Goal: Task Accomplishment & Management: Use online tool/utility

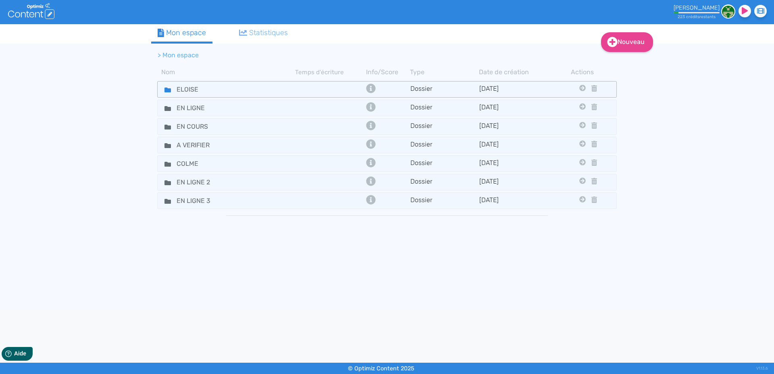
click at [168, 87] on icon at bounding box center [168, 90] width 6 height 6
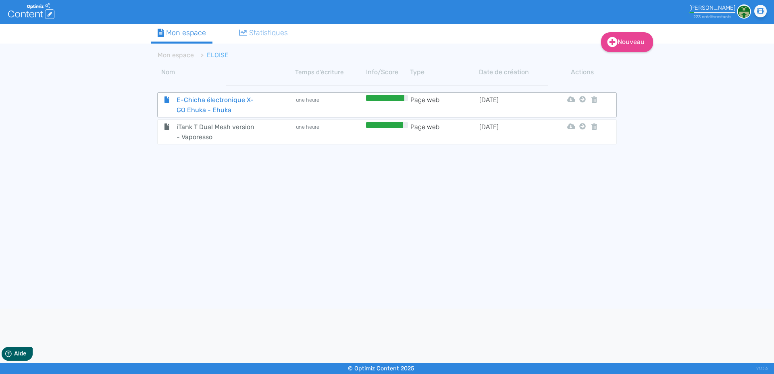
click at [212, 100] on span "E-Chicha électronique X-GO Ehuka - Ehuka" at bounding box center [216, 105] width 91 height 20
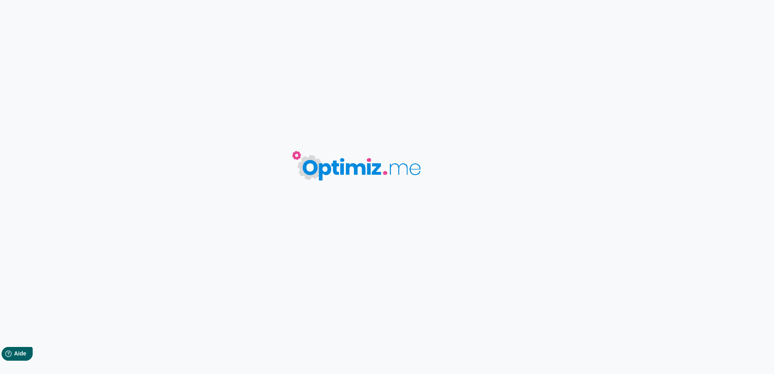
type input "E-Chicha électronique X-GO Ehuka - Ehuka"
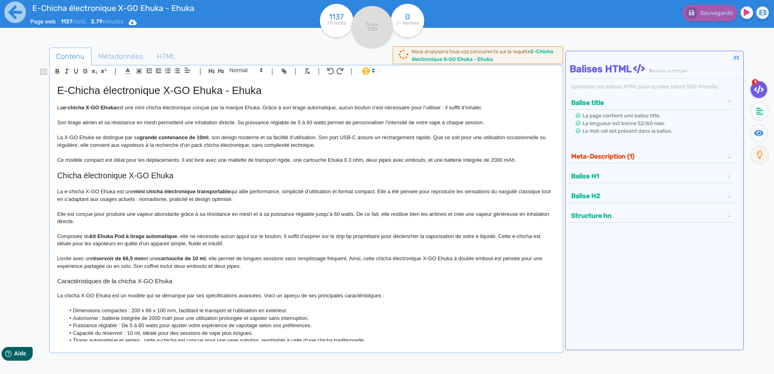
click at [154, 133] on p at bounding box center [306, 130] width 498 height 7
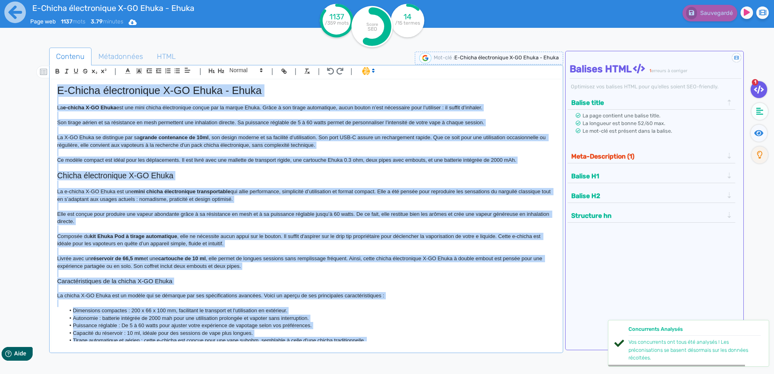
copy div "L-Ipsumd sitametconse A-EL Seddo - Eiusm Te i-utlabo E-DO Magna ali eni admi ve…"
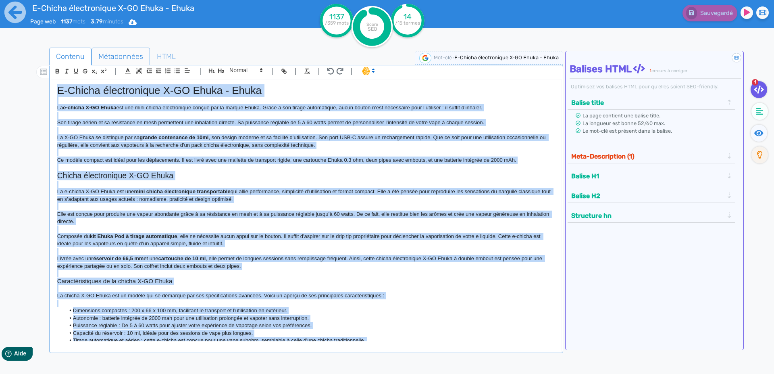
click at [110, 56] on span "Métadonnées" at bounding box center [121, 57] width 58 height 22
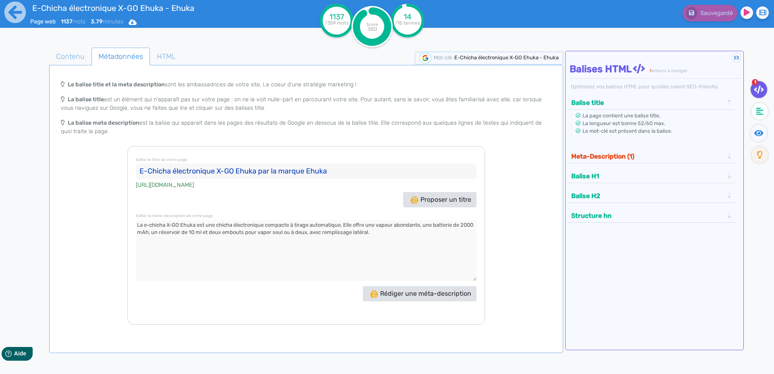
click at [143, 170] on input "E-Chicha électronique X-GO Ehuka par la marque Ehuka" at bounding box center [306, 171] width 341 height 16
click at [140, 225] on textarea at bounding box center [306, 250] width 341 height 60
click at [9, 17] on icon at bounding box center [14, 12] width 21 height 21
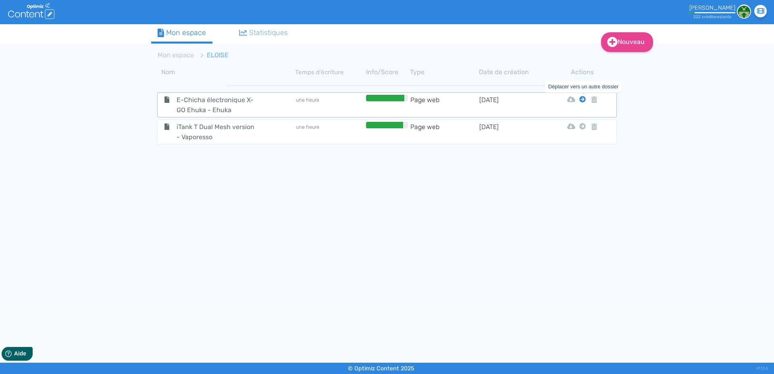
click at [583, 99] on icon at bounding box center [582, 99] width 6 height 6
click at [584, 99] on icon at bounding box center [582, 99] width 6 height 6
click at [584, 119] on button "Mon Espace" at bounding box center [578, 119] width 69 height 13
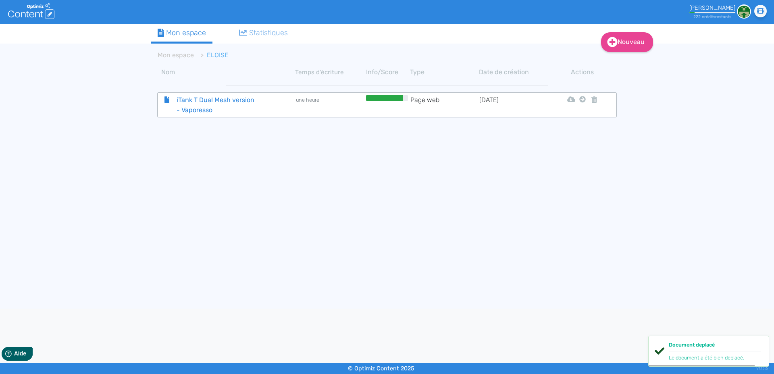
click at [197, 104] on span "iTank T Dual Mesh version - Vaporesso" at bounding box center [216, 105] width 91 height 20
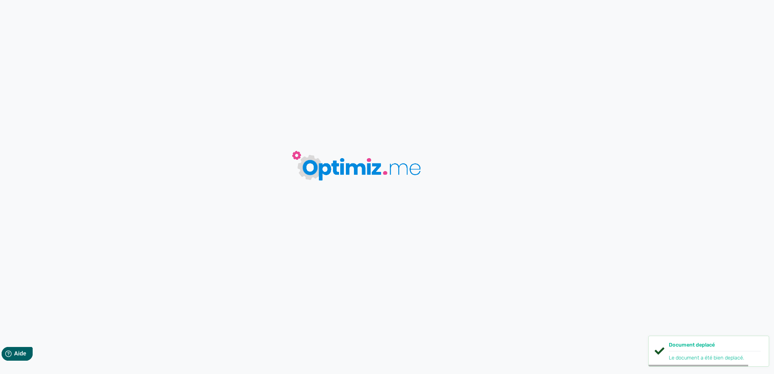
type input "iTank T Dual Mesh version - Vaporesso"
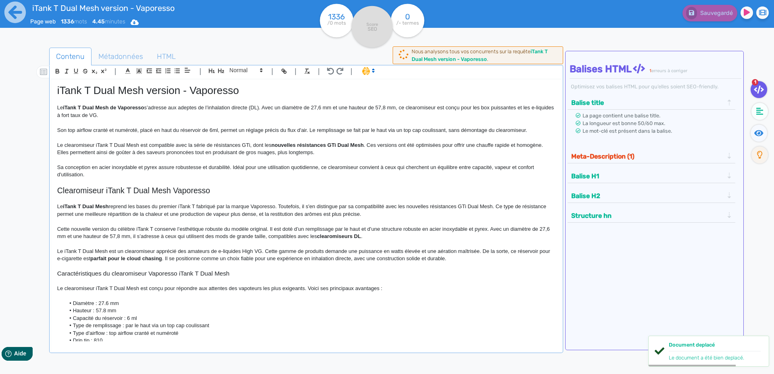
click at [138, 145] on p "Le clearomiseur iTank T Dual Mesh est compatible avec la série de résistances G…" at bounding box center [306, 149] width 498 height 15
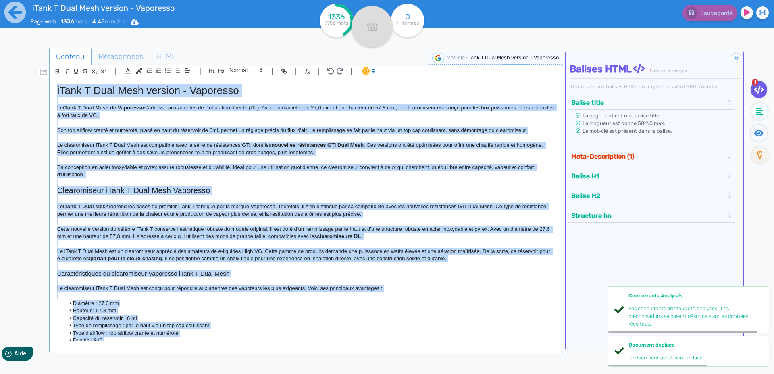
copy div "lOrem I Dolo Sita consect - Adipiscin El sEddo E Temp Inci ut Laboreetd m’aliqu…"
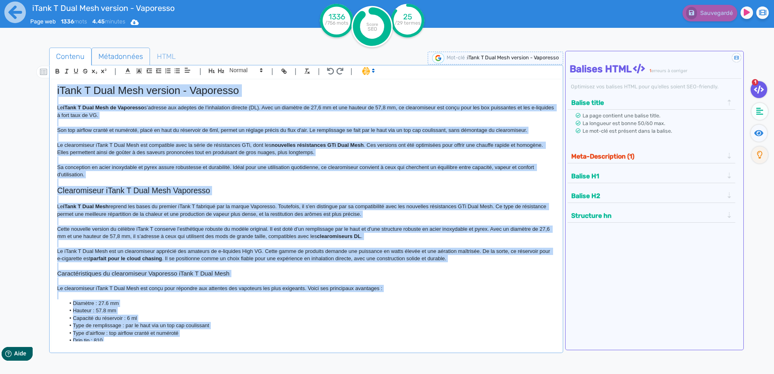
click at [120, 55] on span "Métadonnées" at bounding box center [121, 57] width 58 height 22
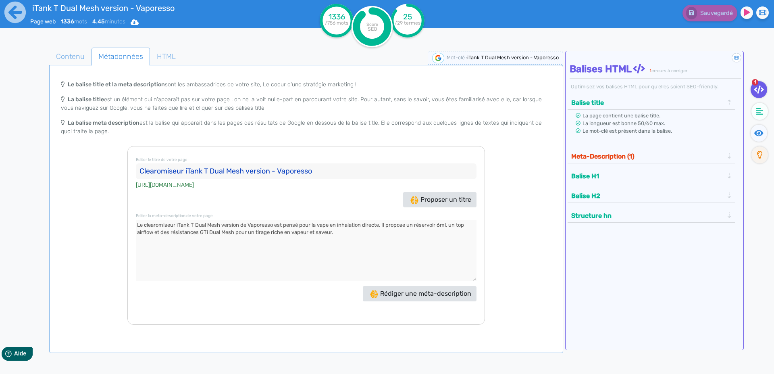
click at [144, 169] on input "Clearomiseur iTank T Dual Mesh version - Vaporesso" at bounding box center [306, 171] width 341 height 16
click at [140, 223] on textarea at bounding box center [306, 250] width 341 height 60
click at [13, 12] on icon at bounding box center [15, 12] width 22 height 22
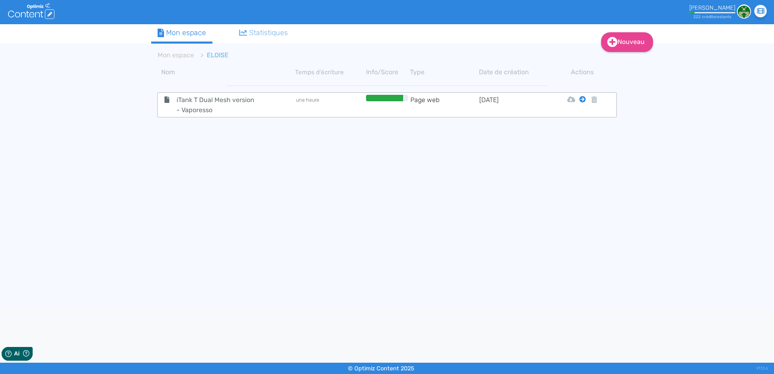
click at [584, 98] on icon at bounding box center [582, 99] width 6 height 6
click at [588, 117] on button "Mon Espace" at bounding box center [578, 119] width 69 height 13
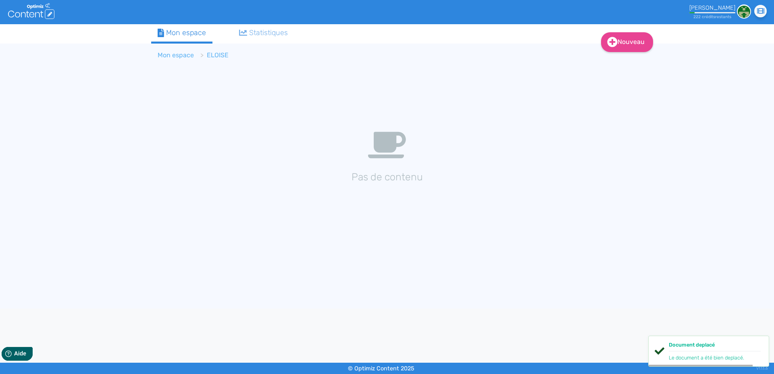
click at [171, 55] on link "Mon espace" at bounding box center [176, 55] width 36 height 8
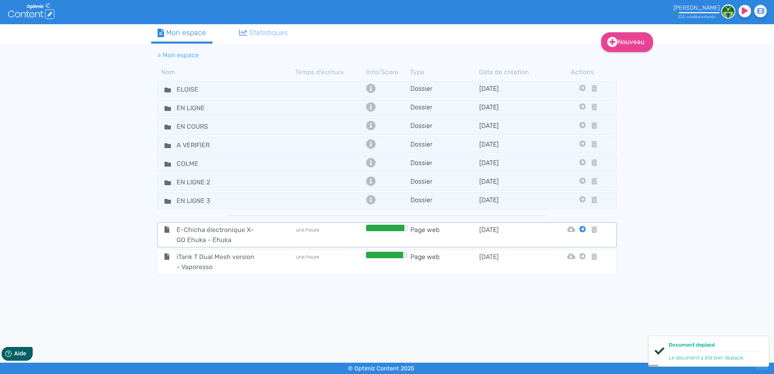
click at [584, 230] on icon at bounding box center [582, 229] width 6 height 6
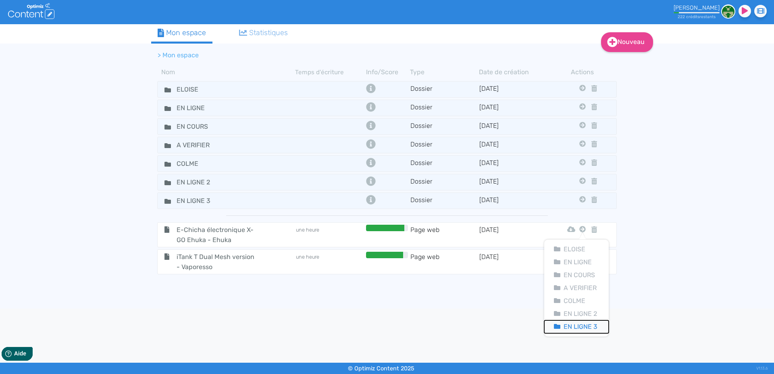
click at [583, 326] on button "En Ligne 3" at bounding box center [576, 326] width 65 height 13
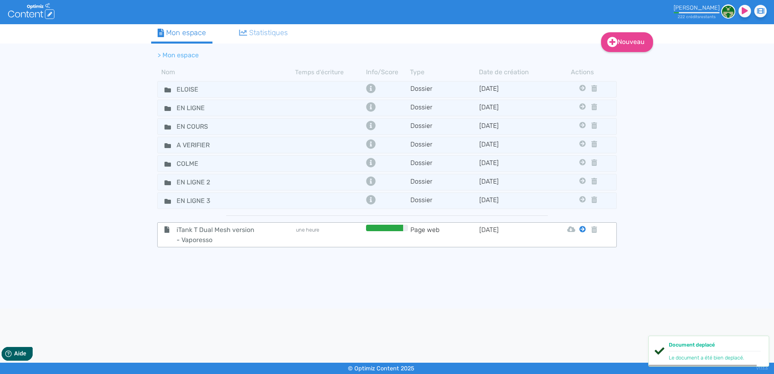
click at [585, 229] on icon at bounding box center [582, 229] width 6 height 6
click at [583, 323] on button "En Ligne 3" at bounding box center [576, 326] width 65 height 13
